Goal: Task Accomplishment & Management: Complete application form

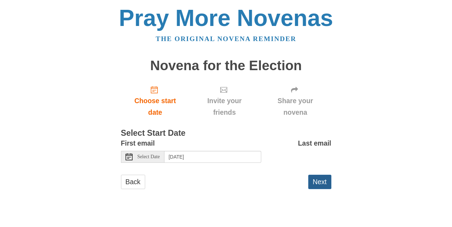
click at [317, 182] on button "Next" at bounding box center [319, 182] width 23 height 14
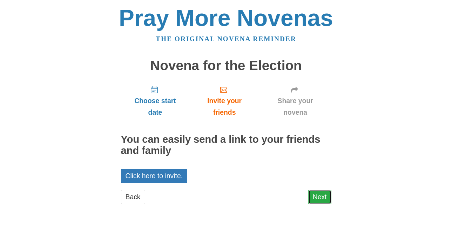
click at [322, 199] on link "Next" at bounding box center [319, 197] width 23 height 14
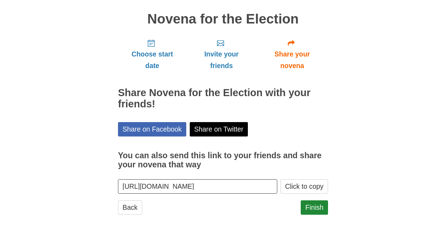
scroll to position [55, 0]
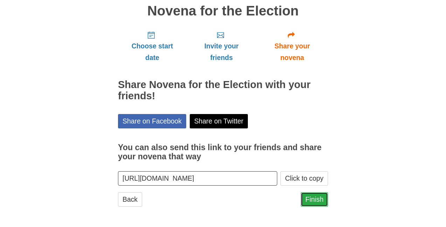
click at [314, 201] on link "Finish" at bounding box center [314, 199] width 27 height 14
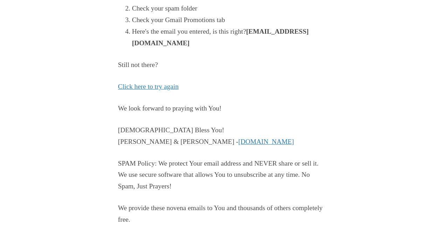
scroll to position [200, 0]
